Goal: Communication & Community: Ask a question

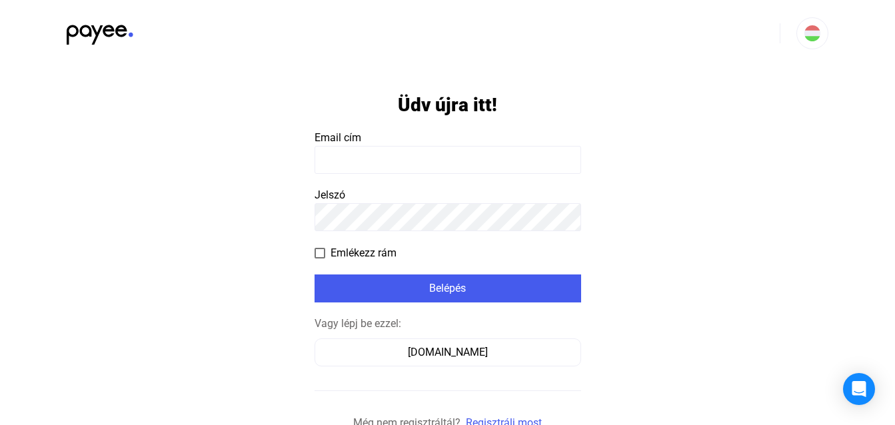
click at [404, 147] on input at bounding box center [448, 160] width 267 height 28
click at [420, 161] on input at bounding box center [448, 160] width 267 height 28
type input "**********"
click input "submit" at bounding box center [0, 0] width 0 height 0
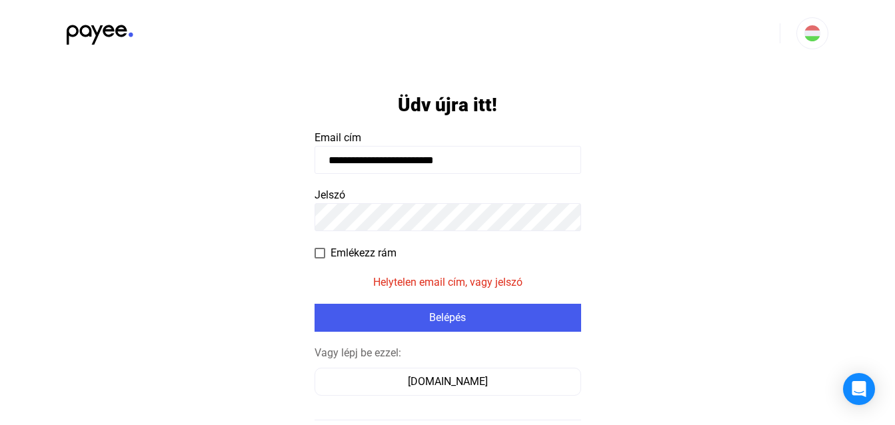
click at [255, 211] on app-form-template "**********" at bounding box center [447, 278] width 895 height 423
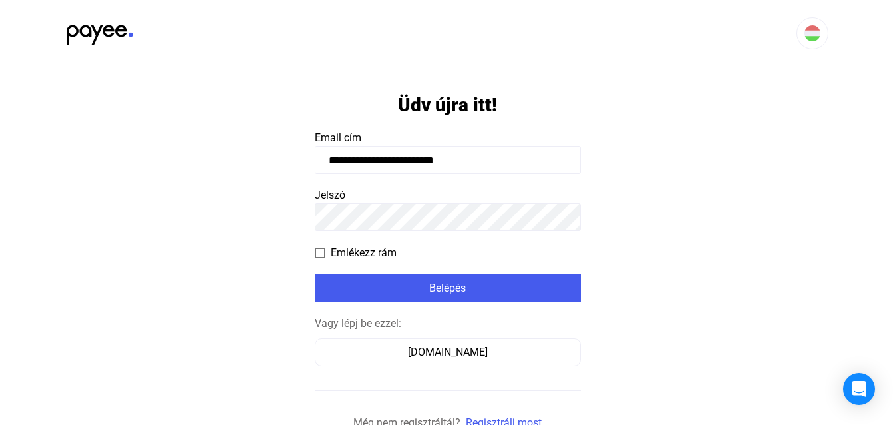
click input "submit" at bounding box center [0, 0] width 0 height 0
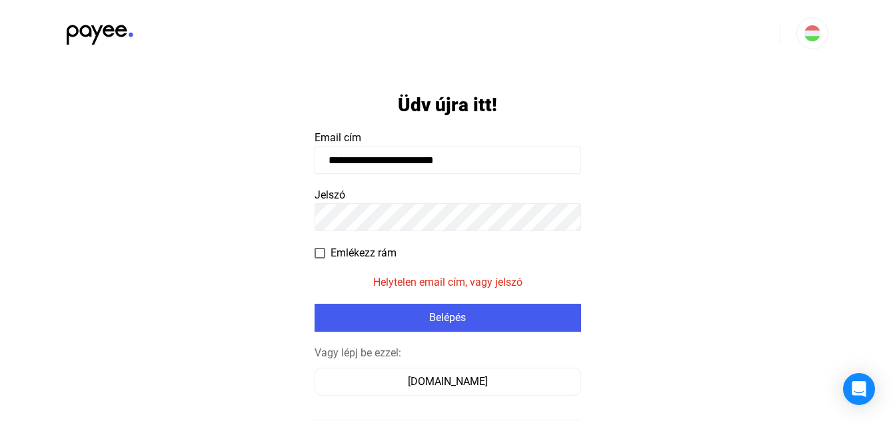
click at [233, 211] on app-form-template "**********" at bounding box center [447, 278] width 895 height 423
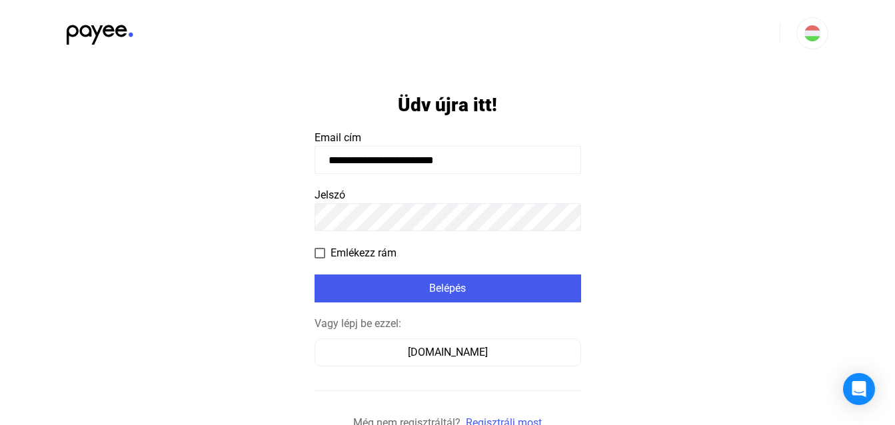
click input "submit" at bounding box center [0, 0] width 0 height 0
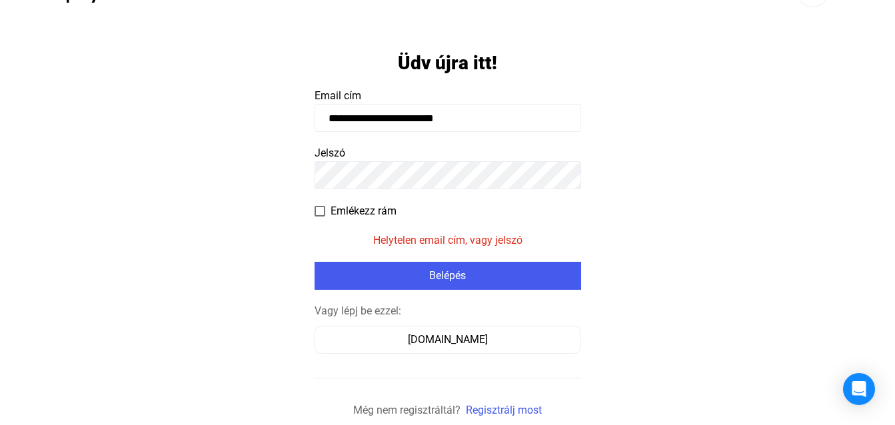
scroll to position [65, 0]
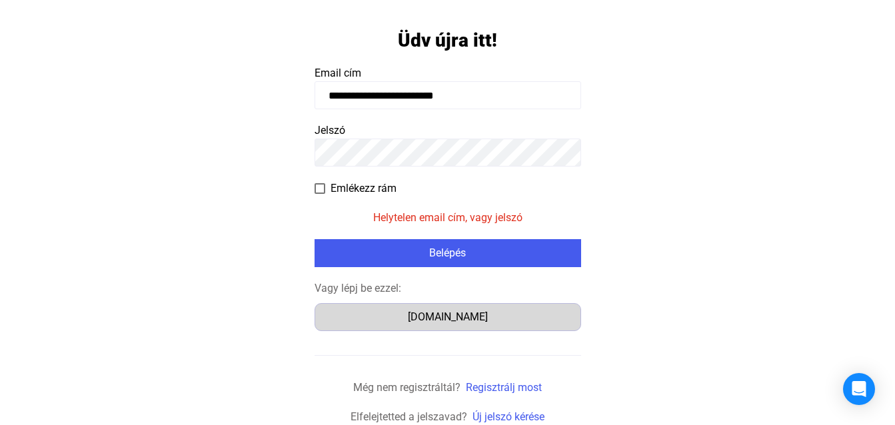
click at [442, 319] on div "Számlázz.hu" at bounding box center [447, 317] width 257 height 16
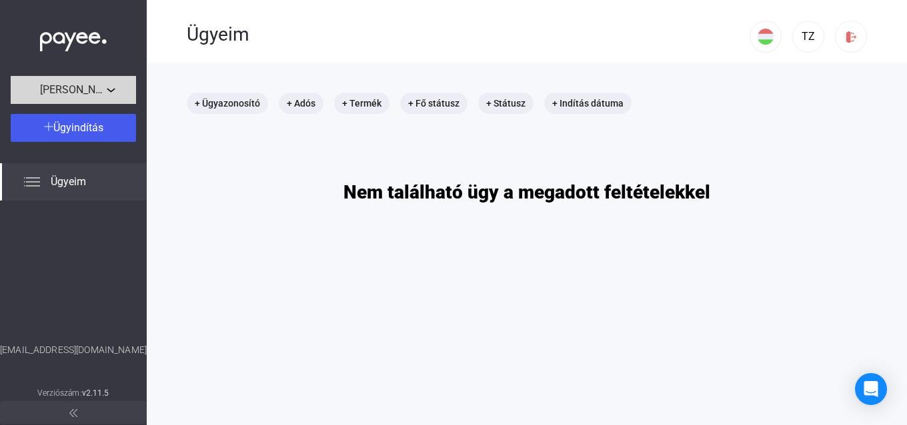
click at [101, 83] on span "[PERSON_NAME] u. 31 társasház" at bounding box center [73, 90] width 67 height 16
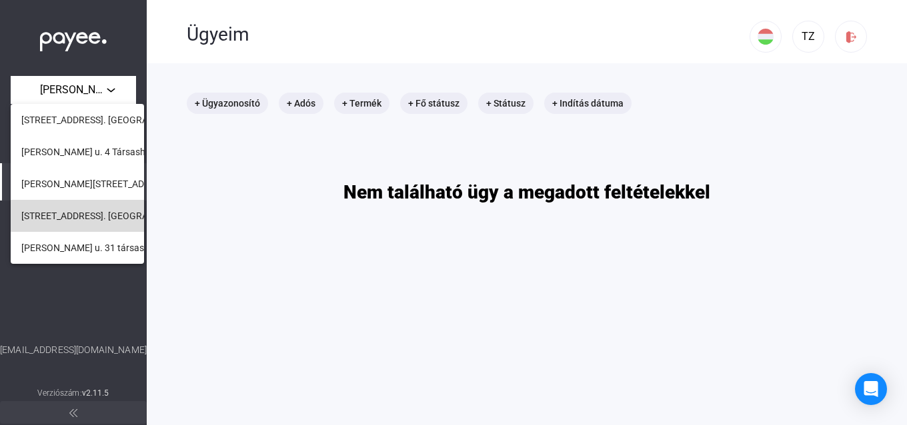
click at [76, 209] on span "[STREET_ADDRESS]. [GEOGRAPHIC_DATA]" at bounding box center [109, 216] width 177 height 16
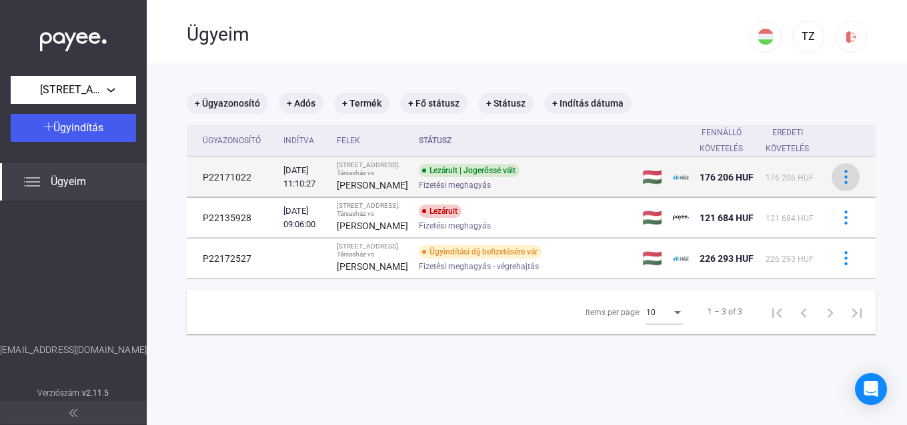
click at [839, 184] on img at bounding box center [846, 177] width 14 height 14
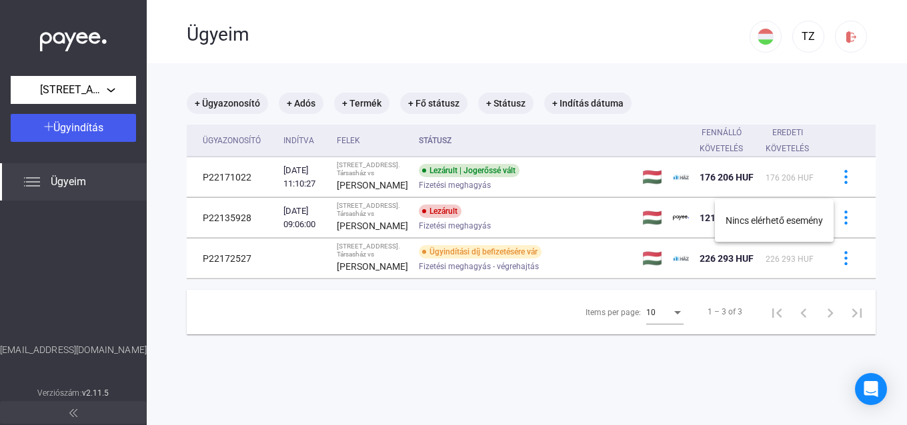
click at [720, 169] on div at bounding box center [453, 212] width 907 height 425
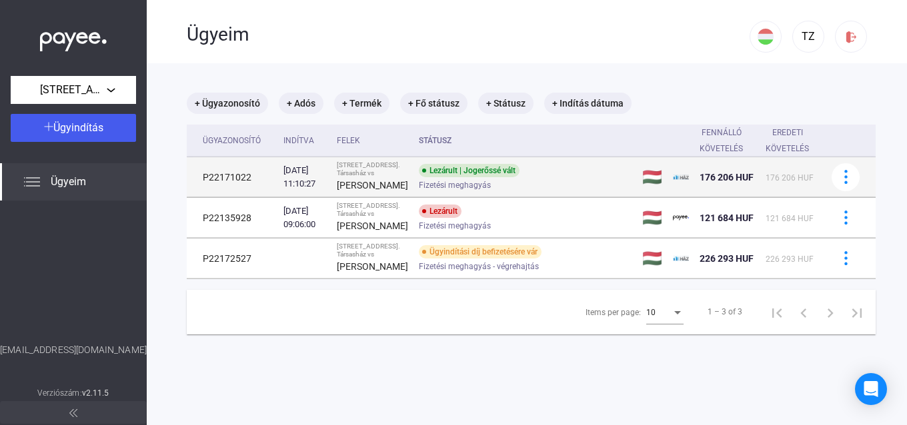
click at [495, 184] on div "Lezárult | Jogerőssé vált Fizetési meghagyás" at bounding box center [525, 177] width 213 height 26
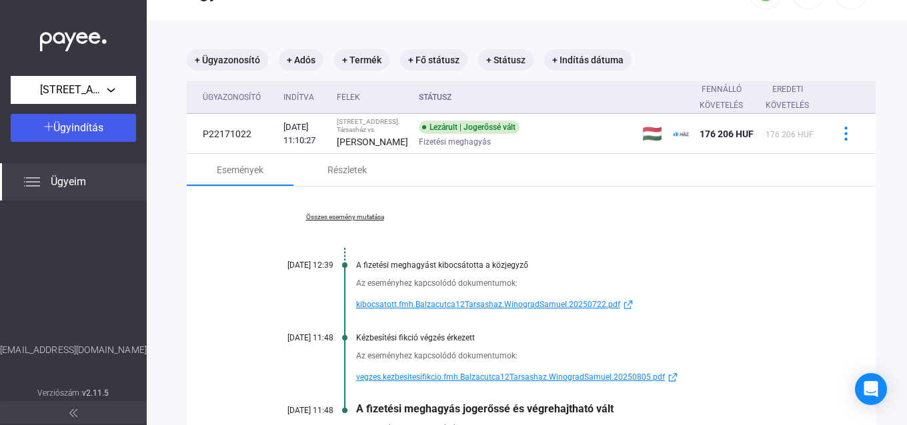
scroll to position [67, 0]
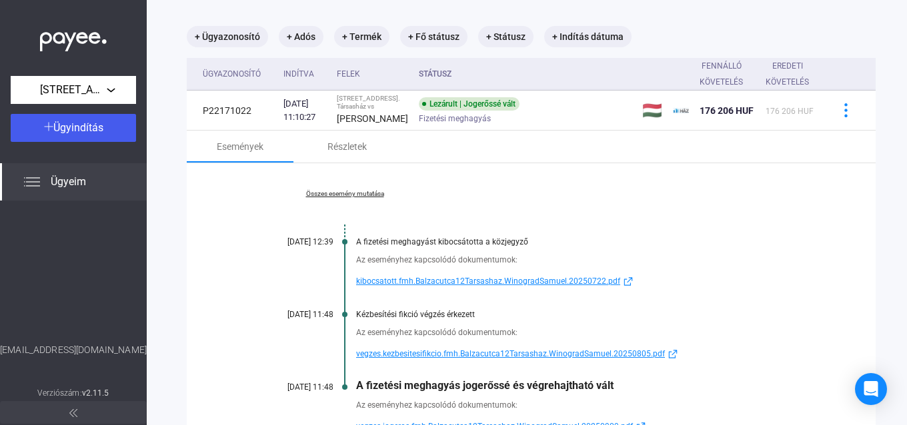
click at [373, 198] on link "Összes esemény mutatása" at bounding box center [344, 194] width 183 height 8
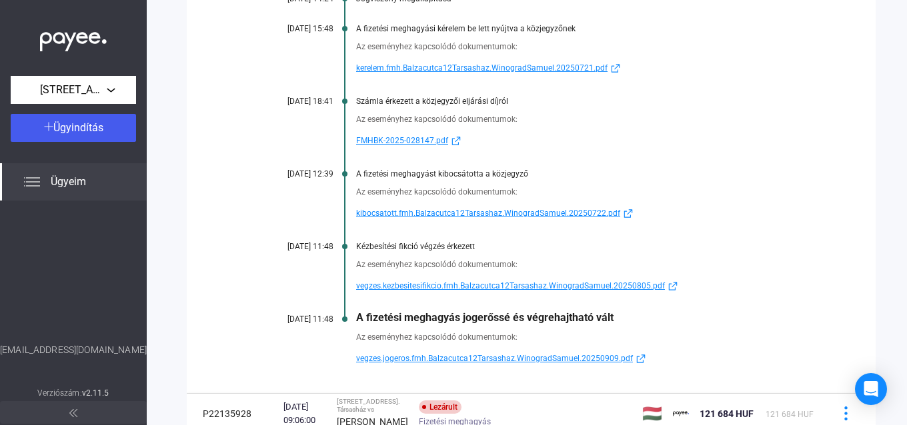
scroll to position [533, 0]
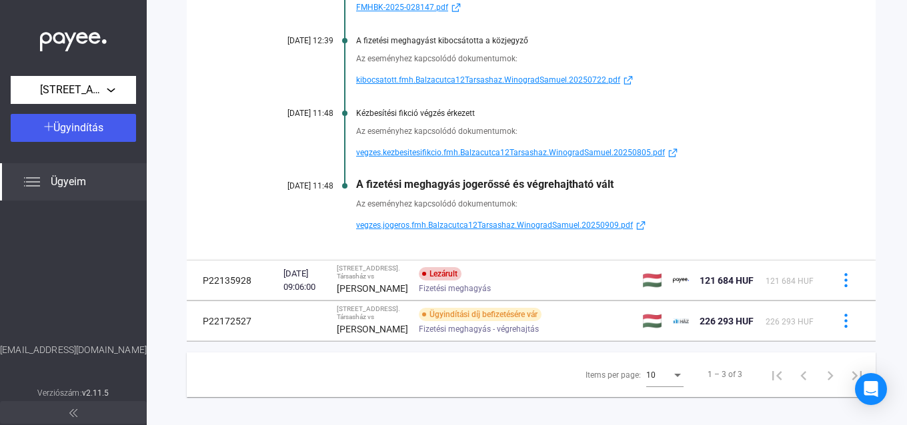
click at [413, 233] on span "vegzes.jogeros.fmh.Balzacutca12Tarsashaz.WinogradSamuel.20250909.pdf" at bounding box center [494, 225] width 277 height 16
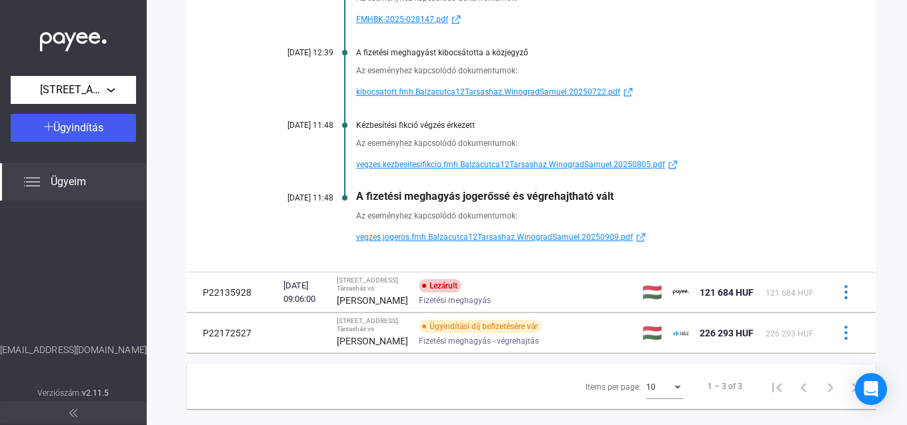
scroll to position [545, 0]
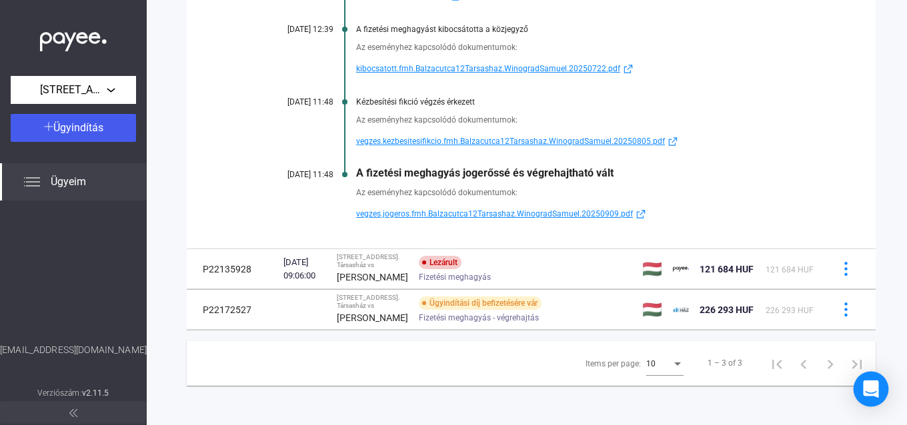
click at [876, 391] on icon "Open Intercom Messenger" at bounding box center [870, 389] width 15 height 17
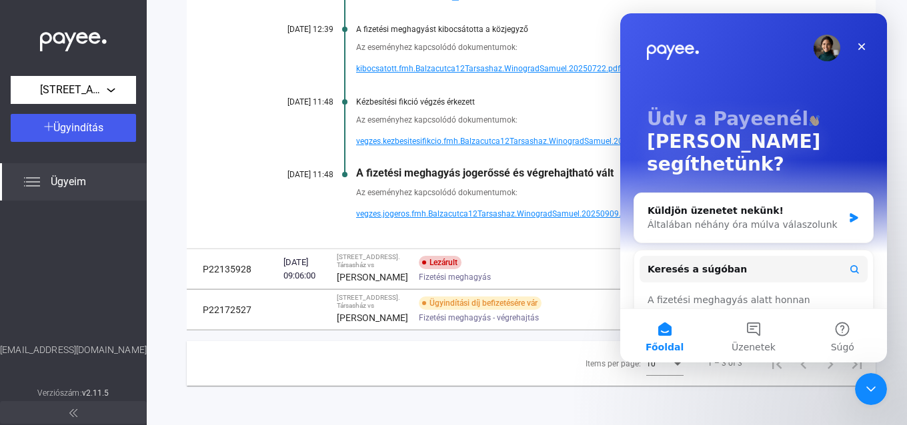
scroll to position [0, 0]
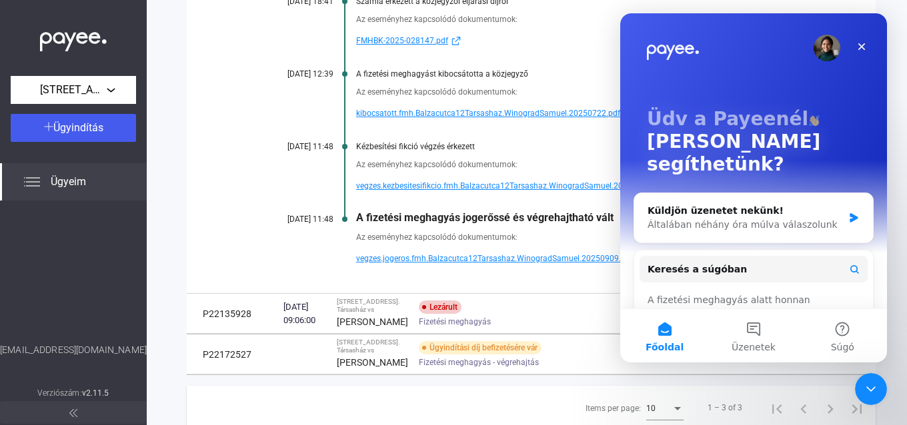
scroll to position [411, 0]
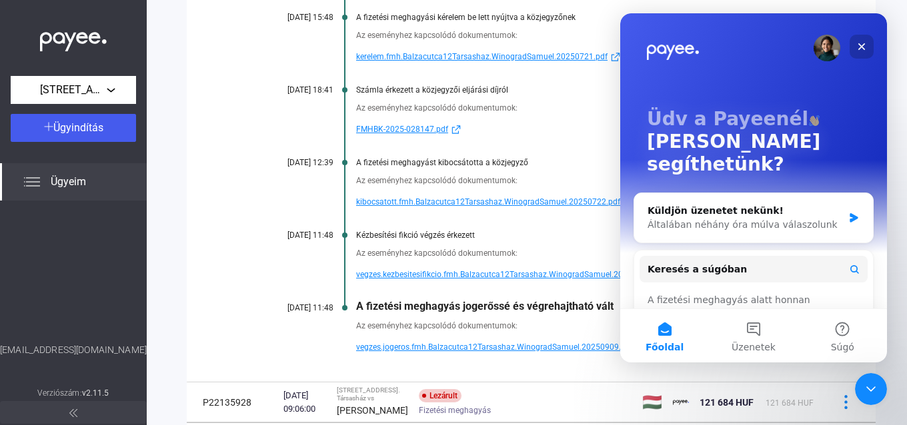
click at [861, 45] on icon "Bezárás" at bounding box center [861, 46] width 11 height 11
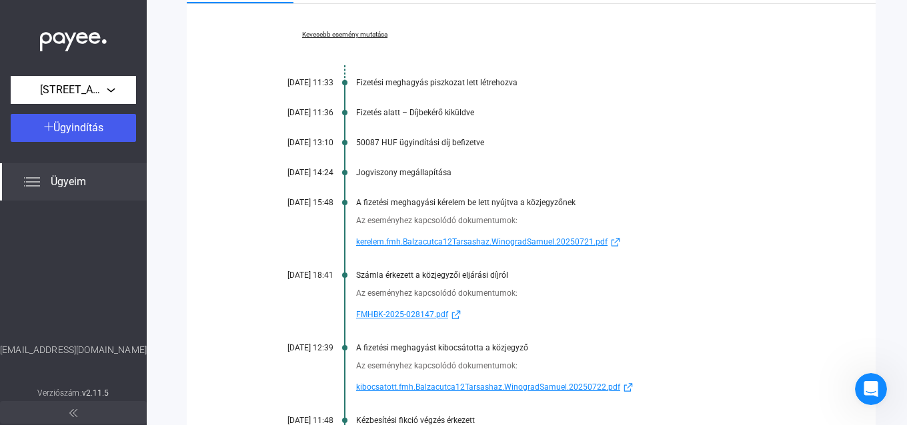
scroll to position [211, 0]
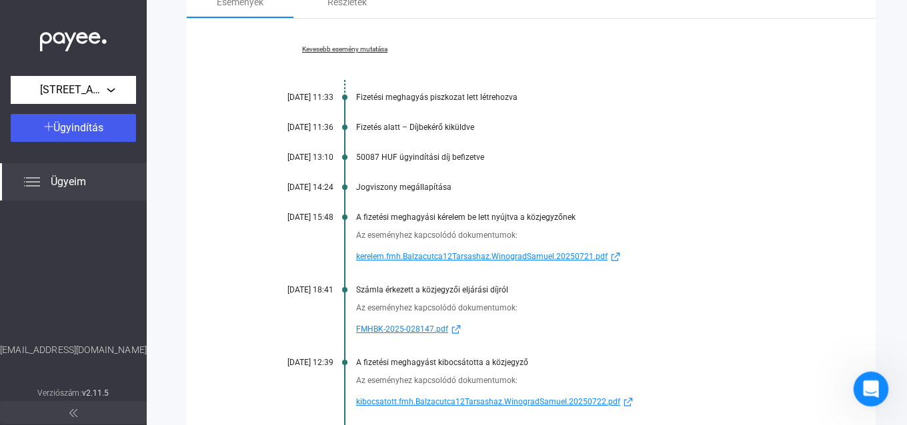
click at [869, 385] on icon "Intercom üzenőfelület megnyitása" at bounding box center [869, 388] width 22 height 22
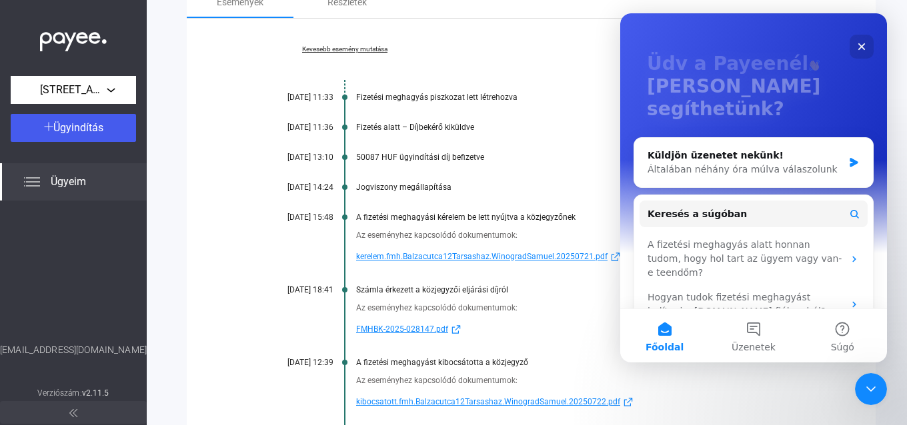
scroll to position [0, 0]
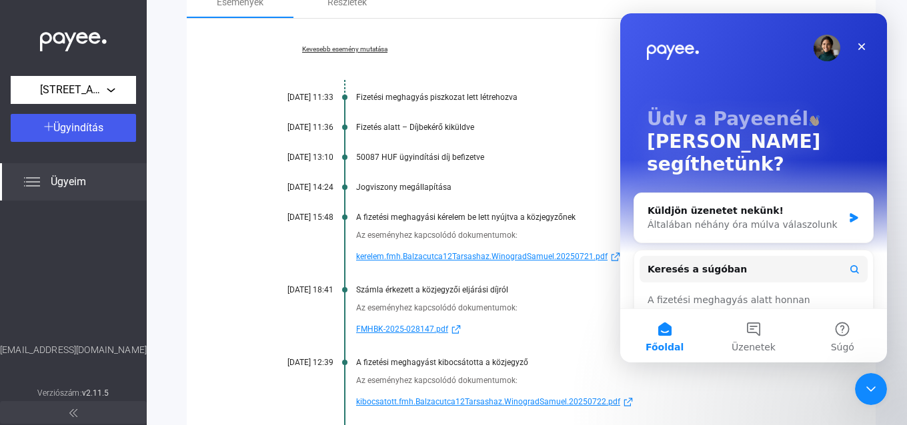
click at [703, 225] on div "Üdv a Payeenél Miben segíthetünk? Küldjön üzenetet nekünk! Általában néhány óra…" at bounding box center [753, 241] width 267 height 456
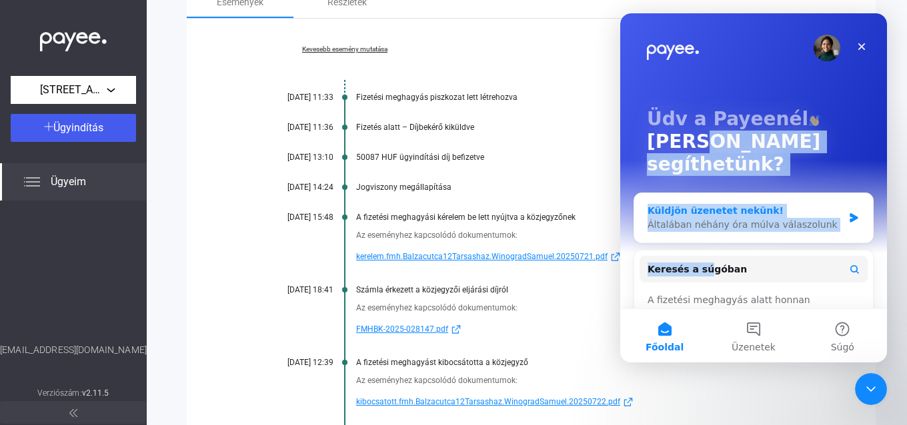
click at [705, 218] on div "Általában néhány óra múlva válaszolunk" at bounding box center [744, 225] width 195 height 14
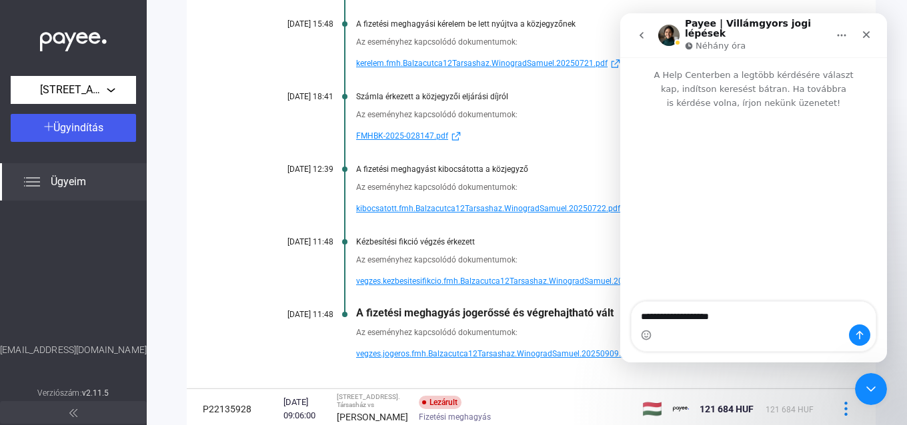
scroll to position [478, 0]
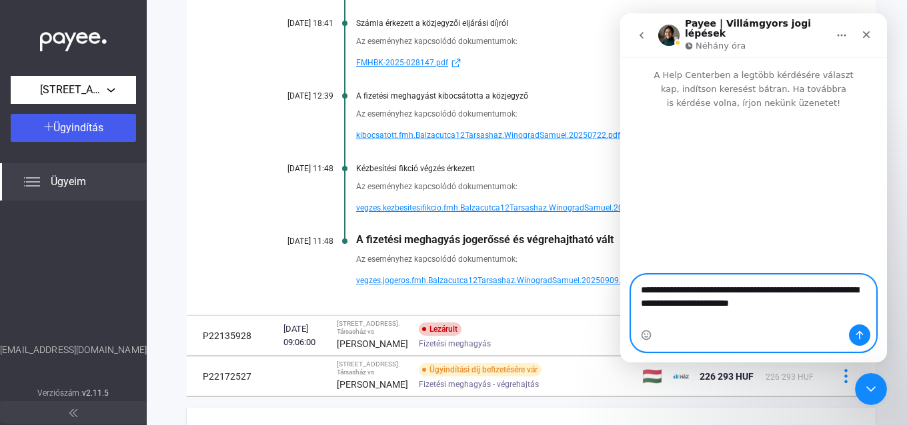
type textarea "**********"
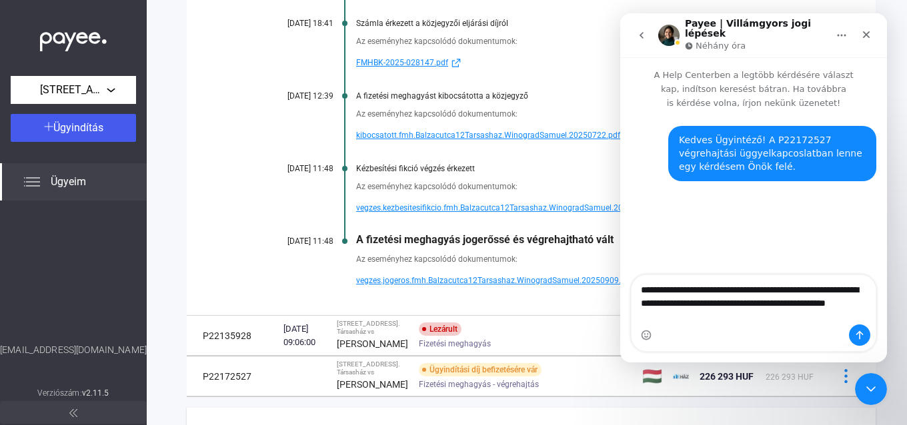
scroll to position [345, 0]
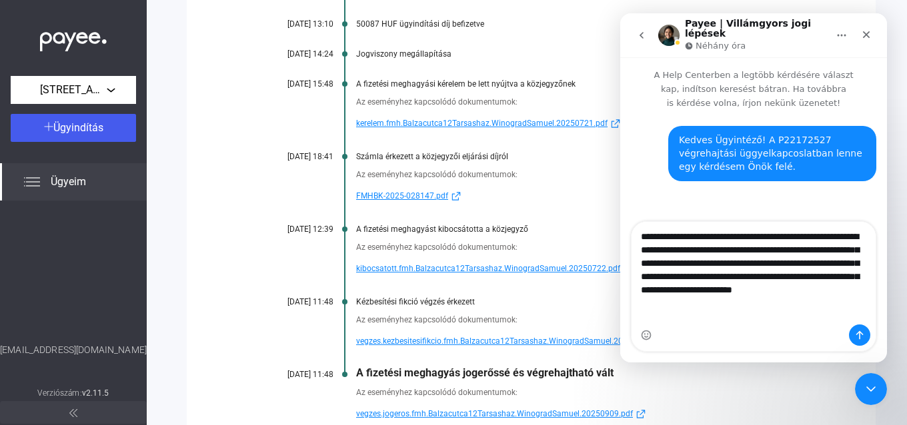
type textarea "**********"
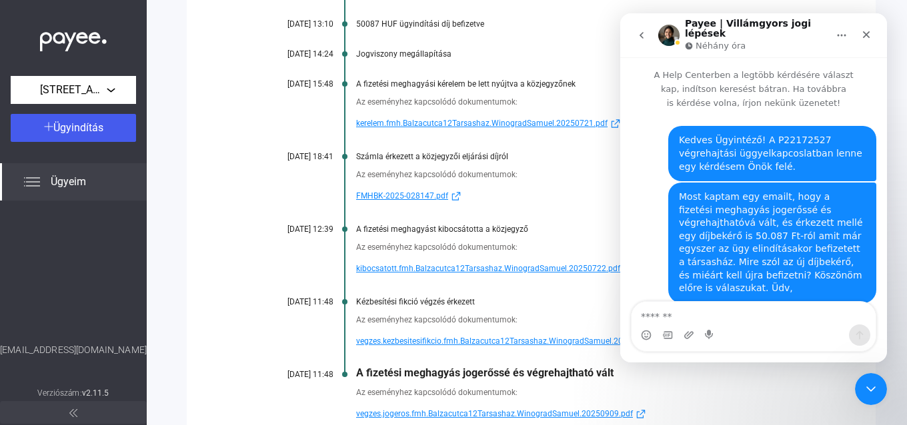
type textarea "*"
type textarea "**********"
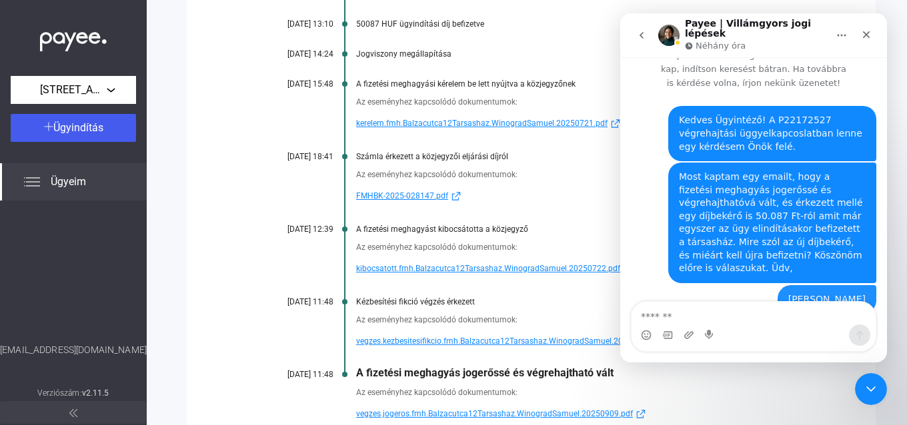
scroll to position [25, 0]
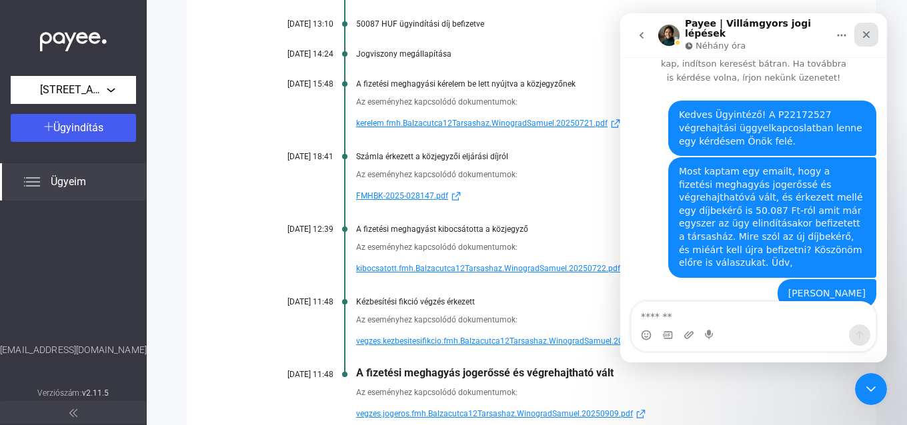
drag, startPoint x: 863, startPoint y: 28, endPoint x: 1482, endPoint y: 41, distance: 618.7
click at [863, 31] on icon "Bezárás" at bounding box center [866, 34] width 7 height 7
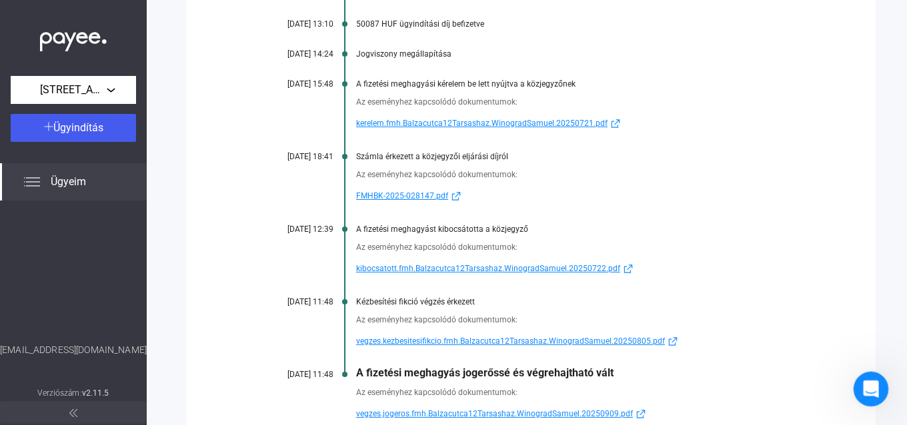
click at [867, 383] on icon "Intercom üzenőfelület megnyitása" at bounding box center [869, 388] width 22 height 22
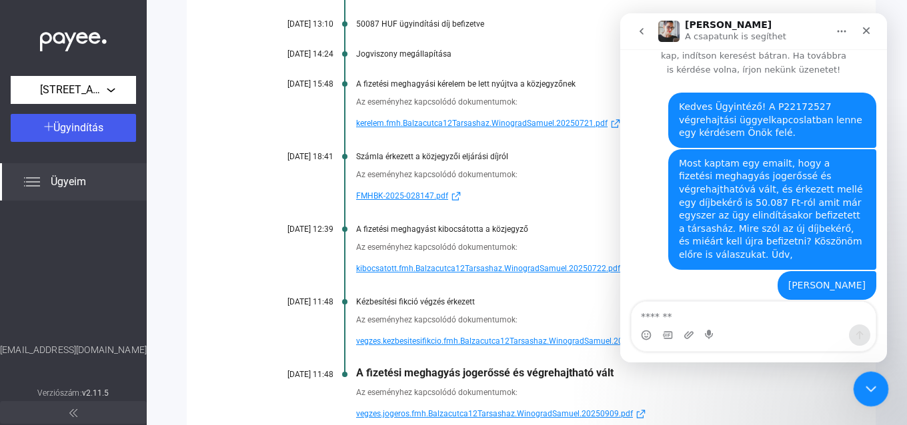
click at [867, 383] on icon "Intercom üzenőfelület bezárása" at bounding box center [869, 387] width 16 height 16
